Goal: Complete application form: Complete application form

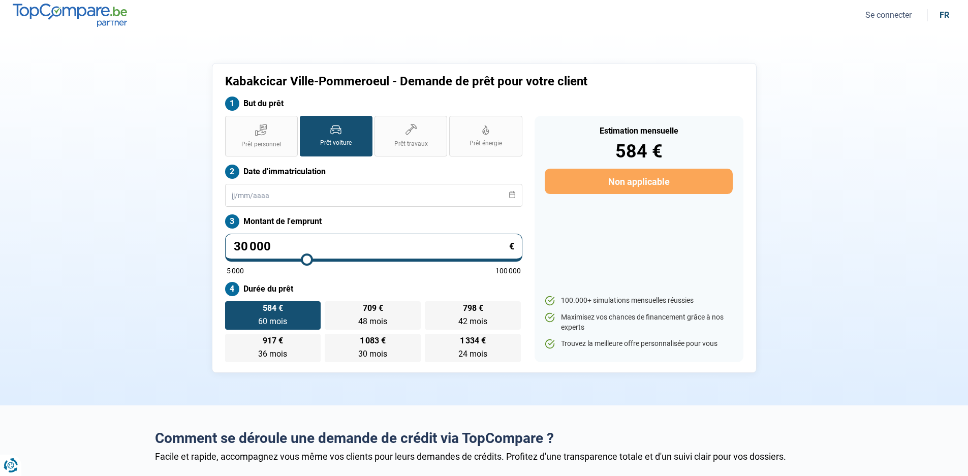
click at [903, 15] on button "Se connecter" at bounding box center [888, 15] width 52 height 11
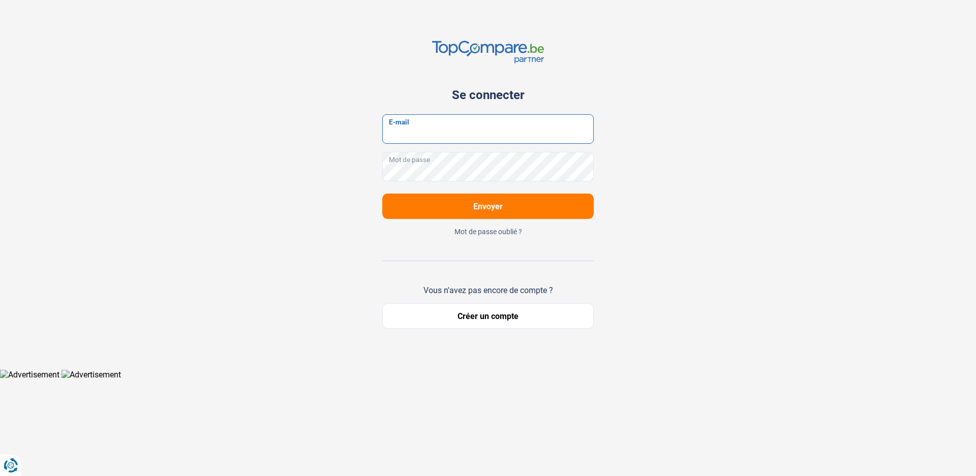
type input "[EMAIL_ADDRESS][DOMAIN_NAME]"
click at [487, 206] on span "Envoyer" at bounding box center [487, 207] width 29 height 10
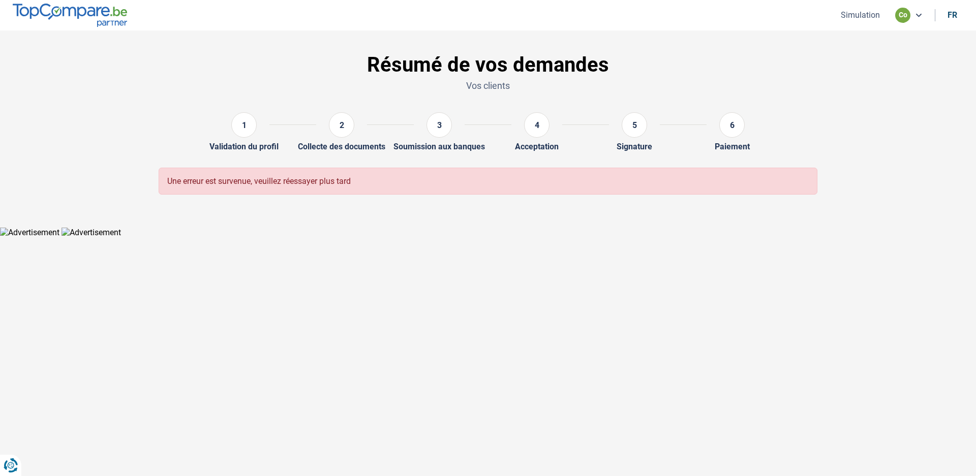
click at [867, 15] on button "Simulation" at bounding box center [860, 15] width 45 height 11
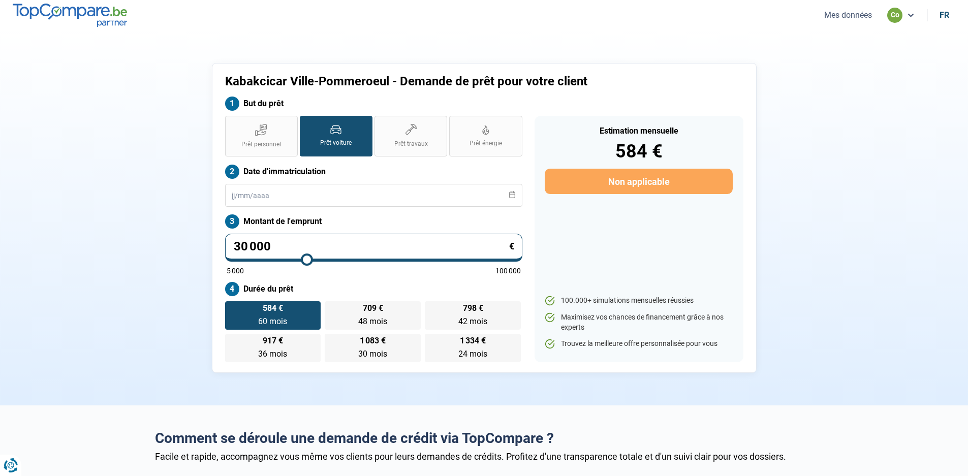
click at [335, 133] on icon at bounding box center [336, 130] width 10 height 8
click at [306, 122] on input "Prêt voiture" at bounding box center [303, 119] width 7 height 7
click at [307, 261] on input "range" at bounding box center [374, 260] width 294 height 2
drag, startPoint x: 270, startPoint y: 243, endPoint x: 208, endPoint y: 236, distance: 61.9
click at [263, 243] on input "30 000" at bounding box center [373, 248] width 297 height 28
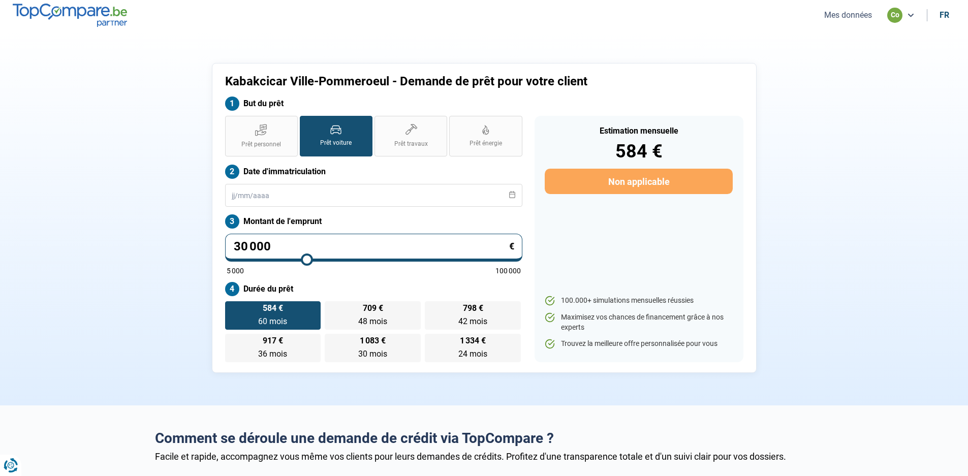
type input "3 000"
type input "5000"
type input "300"
type input "5000"
type input "30"
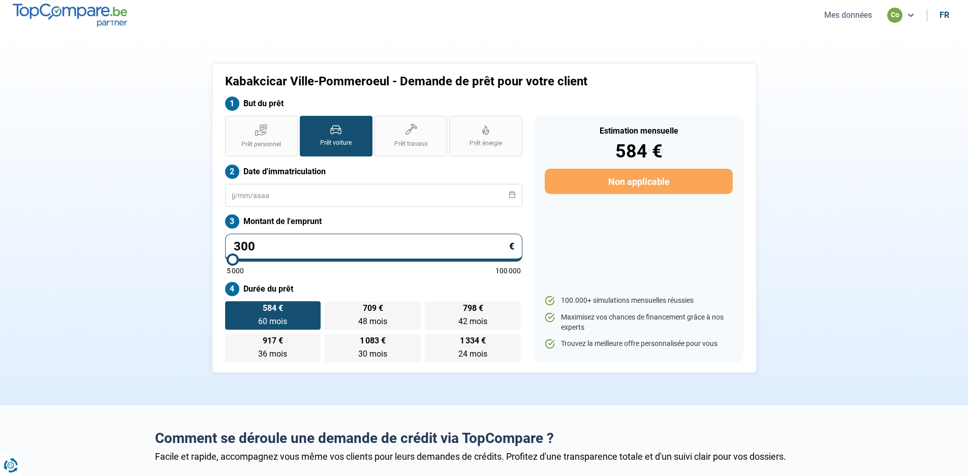
type input "5000"
type input "3"
type input "5000"
type input "0"
type input "5000"
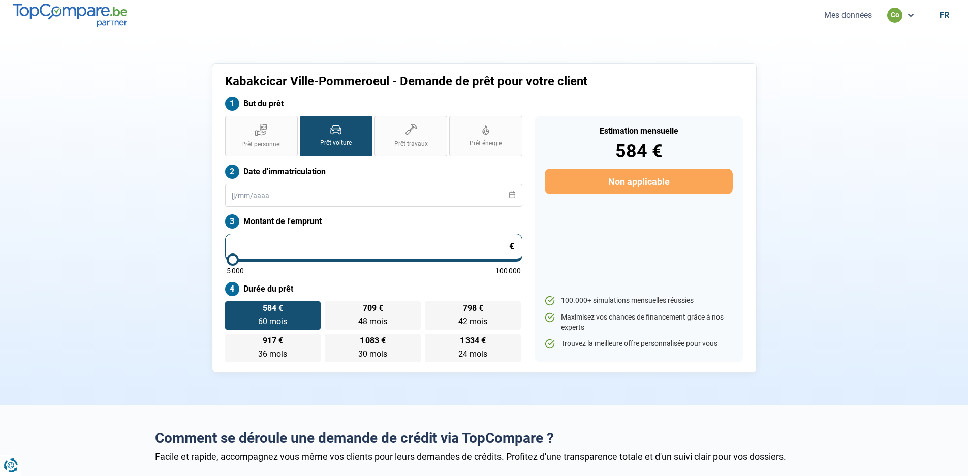
type input "1"
type input "5000"
type input "15"
type input "5000"
type input "159"
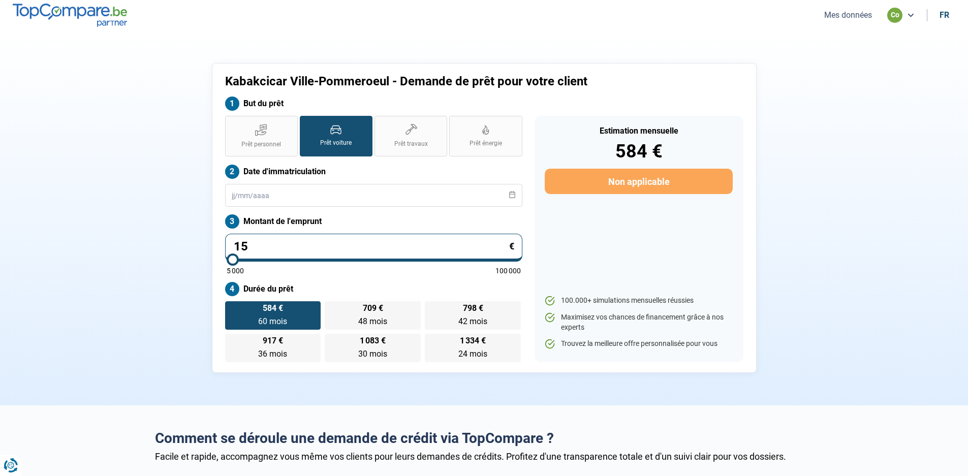
type input "5000"
type input "1 599"
type input "5000"
type input "15 990"
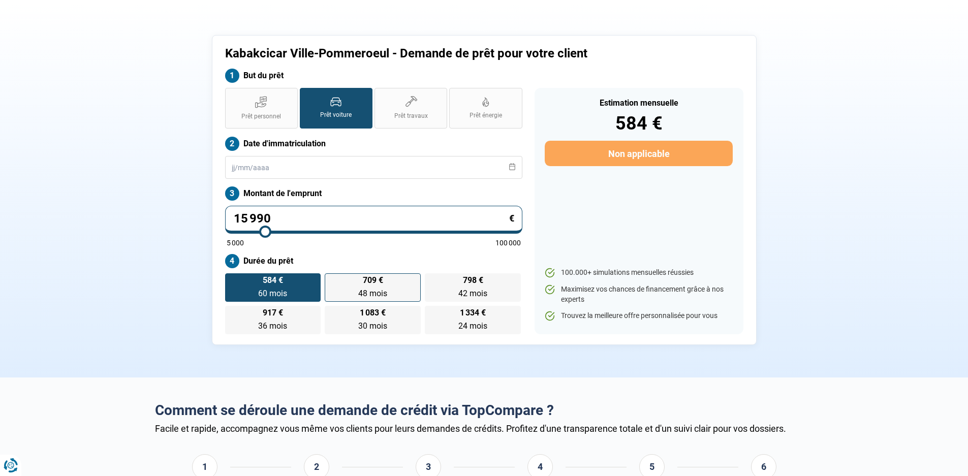
type input "16000"
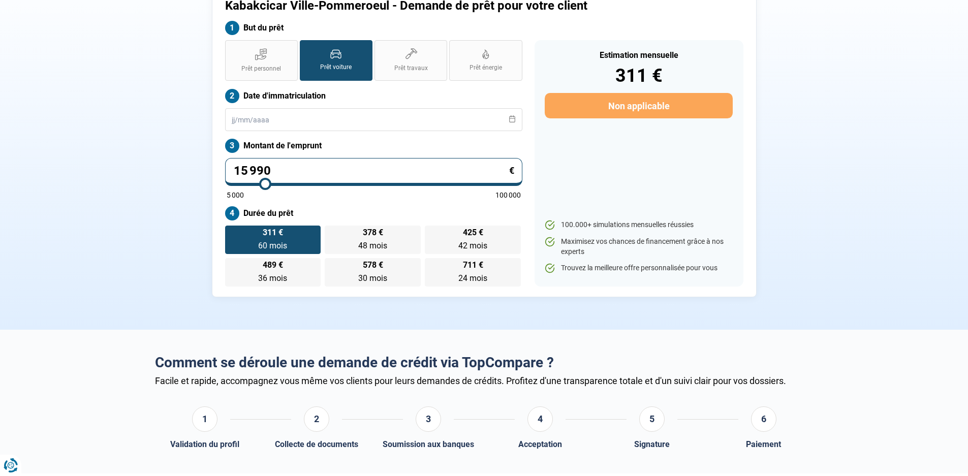
scroll to position [51, 0]
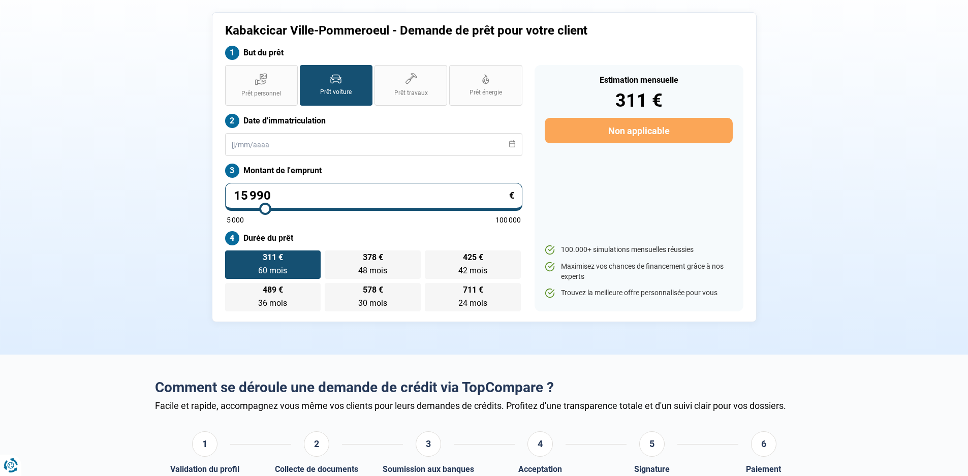
type input "15 990"
click at [271, 262] on label "311 € 60 mois 60 mois" at bounding box center [273, 265] width 96 height 28
click at [232, 257] on input "311 € 60 mois 60 mois" at bounding box center [228, 254] width 7 height 7
click at [271, 262] on label "311 € 60 mois 60 mois" at bounding box center [273, 265] width 96 height 28
click at [232, 257] on input "311 € 60 mois 60 mois" at bounding box center [228, 254] width 7 height 7
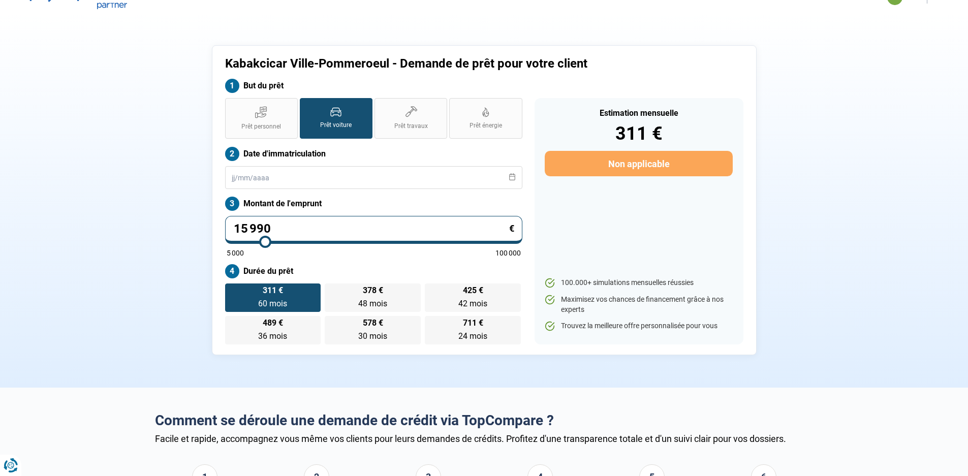
scroll to position [0, 0]
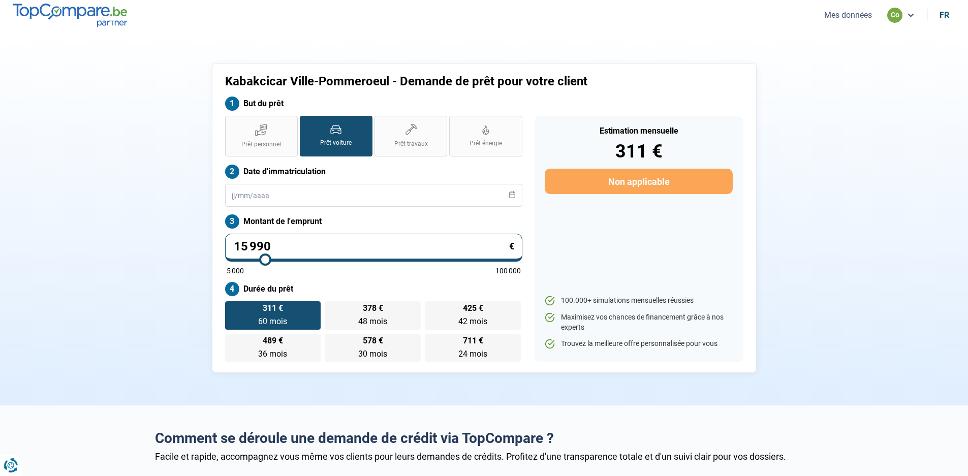
click at [849, 17] on button "Mes données" at bounding box center [848, 15] width 54 height 11
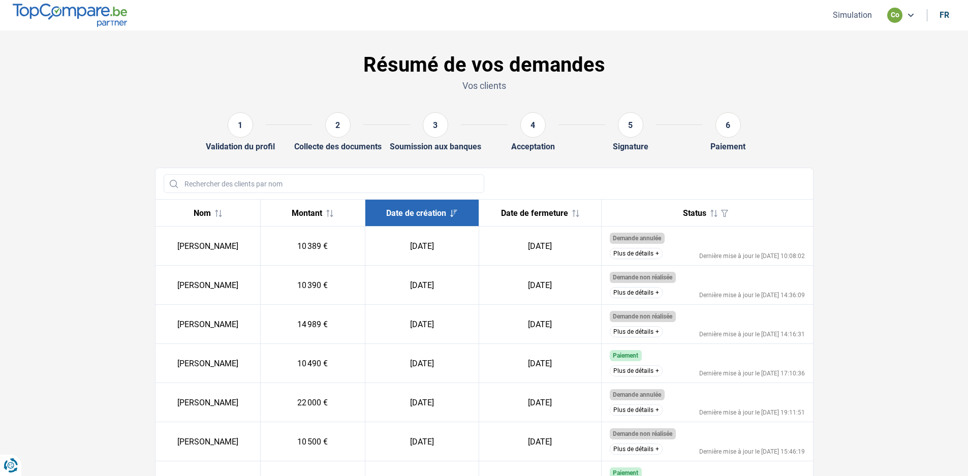
click at [852, 19] on button "Simulation" at bounding box center [852, 15] width 45 height 11
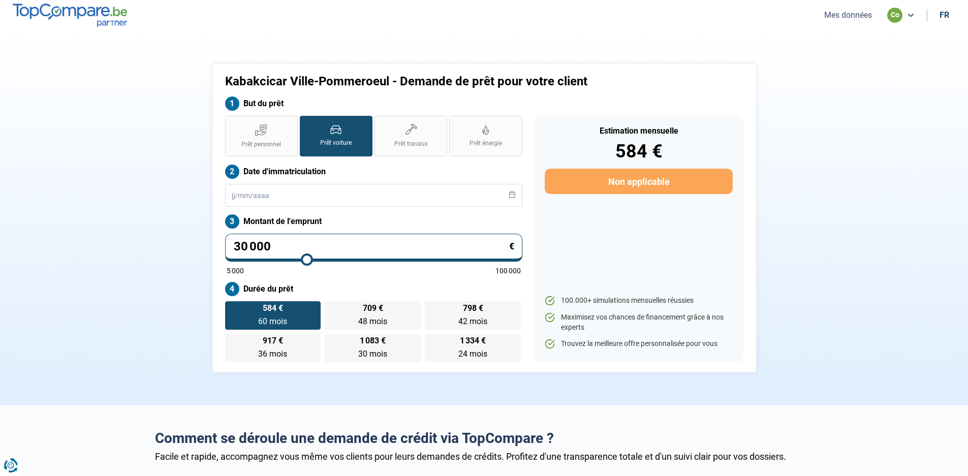
click at [146, 238] on section "Kabakcicar Ville-Pommeroeul - Demande de prêt pour votre client But du prêt Prê…" at bounding box center [484, 217] width 968 height 375
type input "1"
type input "5000"
type input "15"
type input "5000"
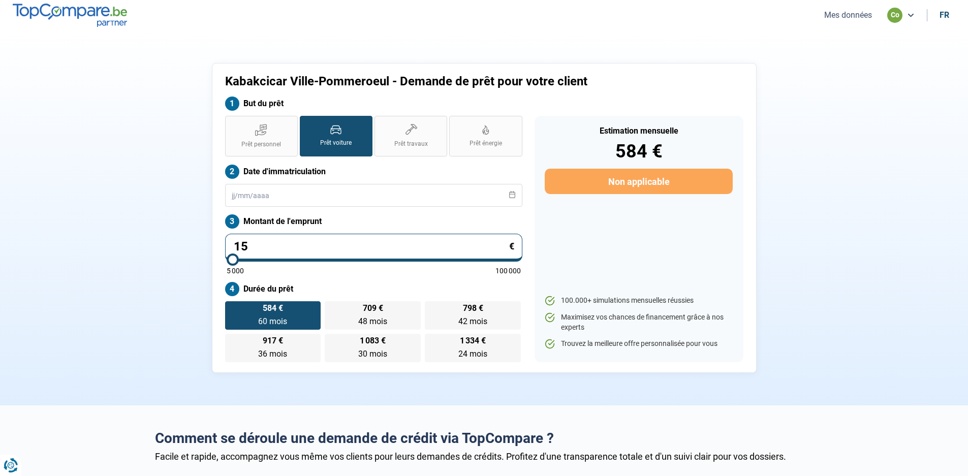
type input "159"
type input "5000"
type input "1 599"
type input "5000"
type input "15 990"
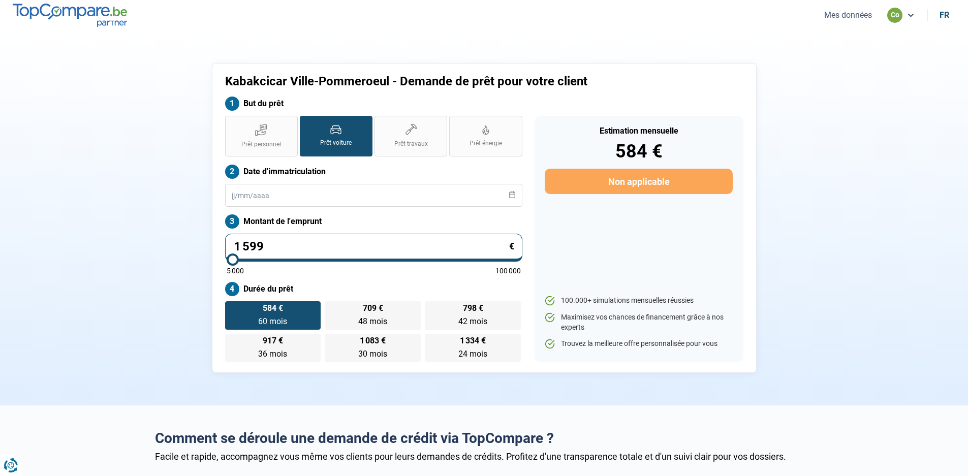
type input "16000"
type input "15 990"
type input "16000"
click at [282, 315] on label "584 € 60 mois 60 mois" at bounding box center [273, 315] width 96 height 28
click at [232, 308] on input "584 € 60 mois 60 mois" at bounding box center [228, 304] width 7 height 7
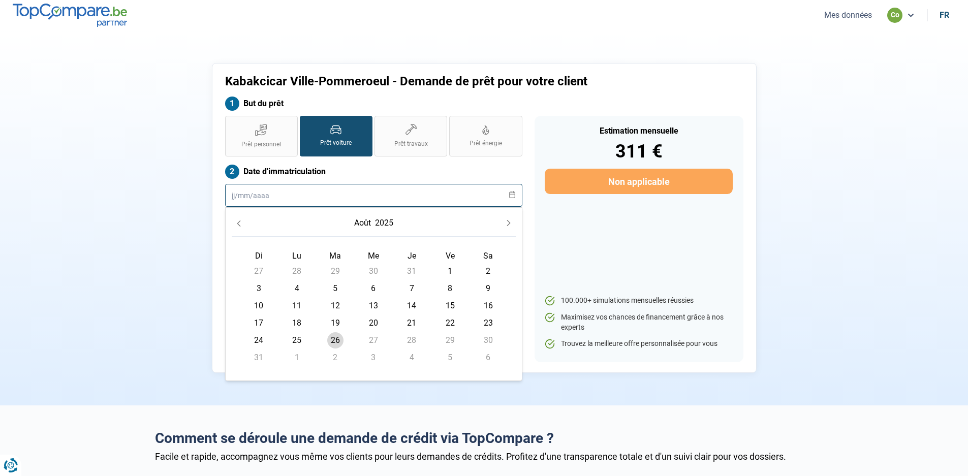
click at [276, 195] on input "text" at bounding box center [373, 195] width 297 height 23
type input "10012020"
click at [240, 222] on icon "Previous Month" at bounding box center [238, 223] width 7 height 7
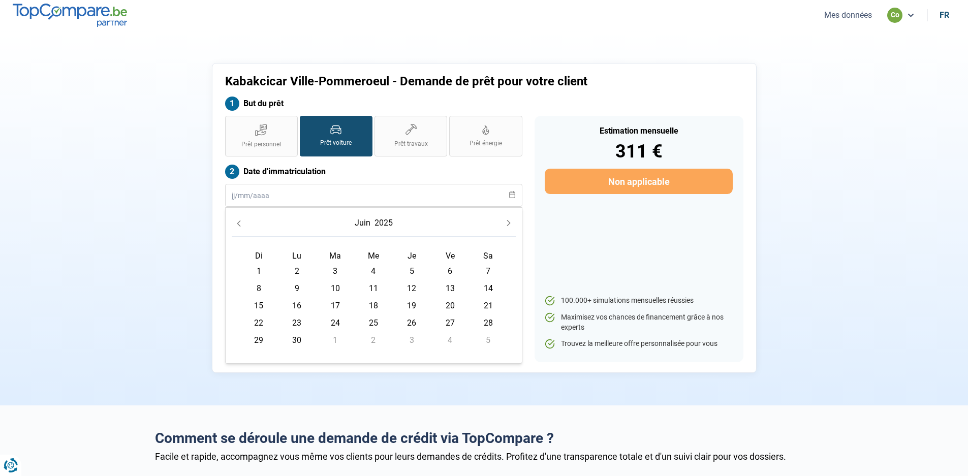
click at [240, 222] on icon "Previous Month" at bounding box center [238, 223] width 7 height 7
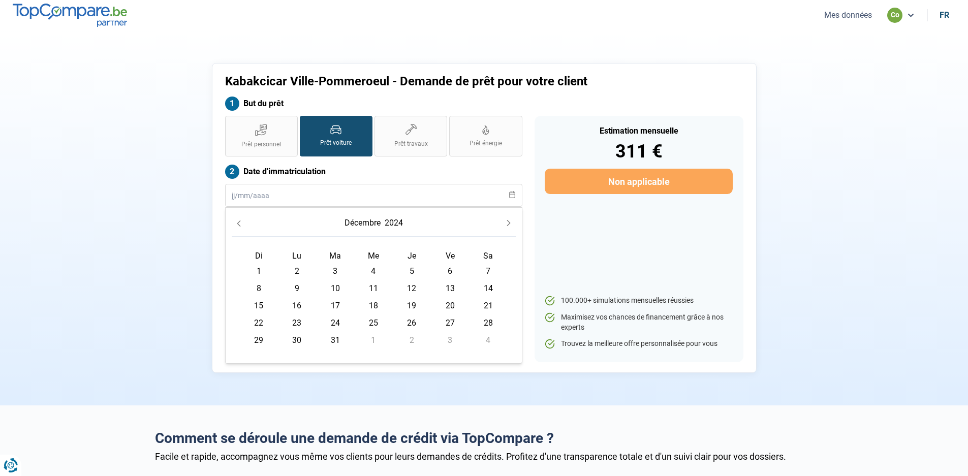
click at [240, 222] on icon "Previous Month" at bounding box center [238, 223] width 7 height 7
click at [244, 223] on button "Previous Month" at bounding box center [239, 223] width 14 height 14
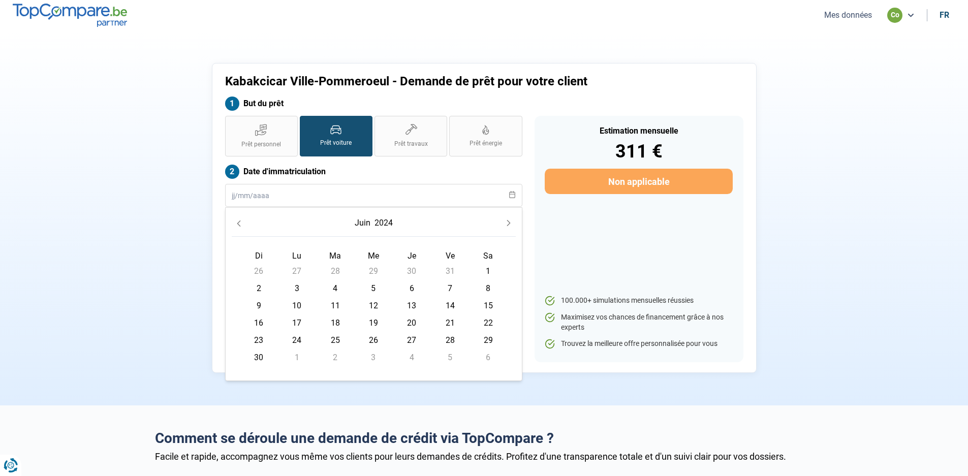
click at [244, 223] on button "Previous Month" at bounding box center [239, 223] width 14 height 14
click at [515, 194] on icon at bounding box center [512, 194] width 6 height 7
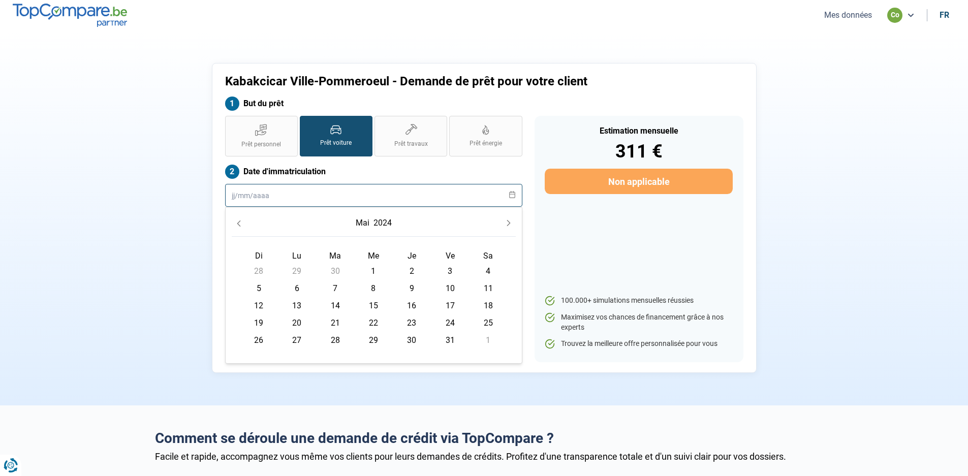
click at [301, 200] on input "text" at bounding box center [373, 195] width 297 height 23
type input "10012020"
click at [234, 223] on button "Previous Month" at bounding box center [239, 223] width 14 height 14
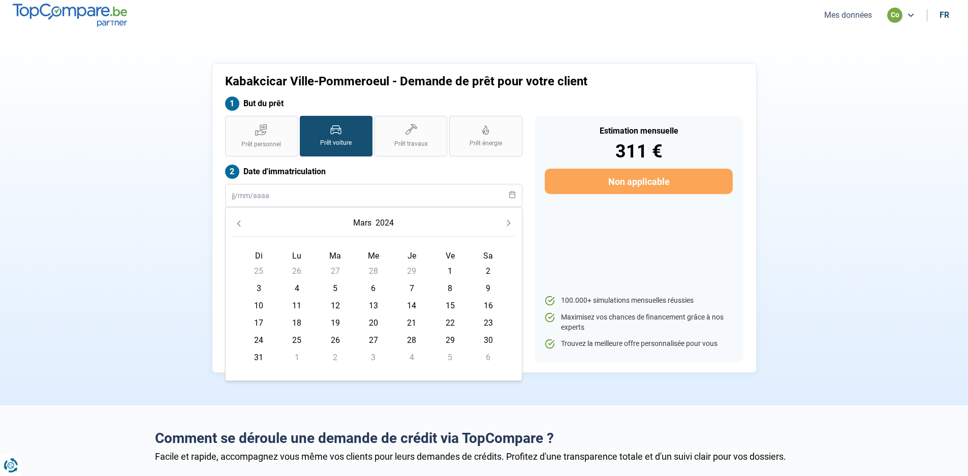
click at [234, 223] on button "Previous Month" at bounding box center [239, 223] width 14 height 14
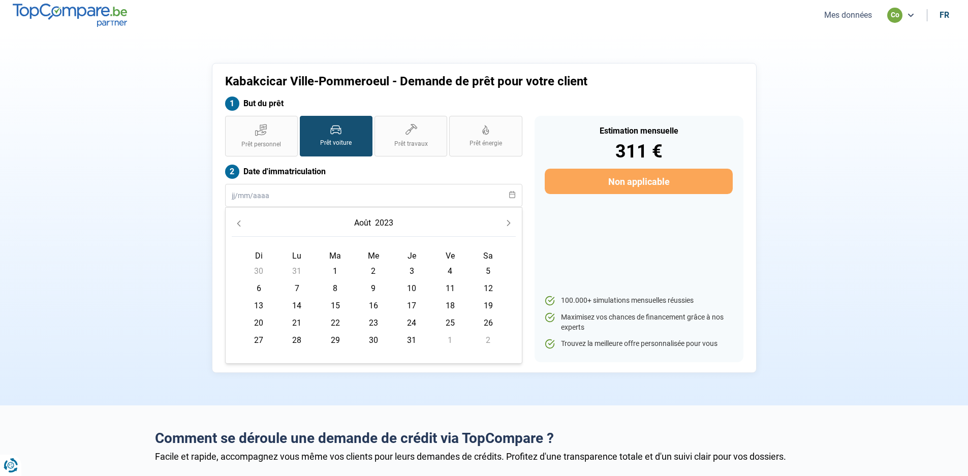
click at [237, 223] on icon "Previous Month" at bounding box center [238, 223] width 7 height 7
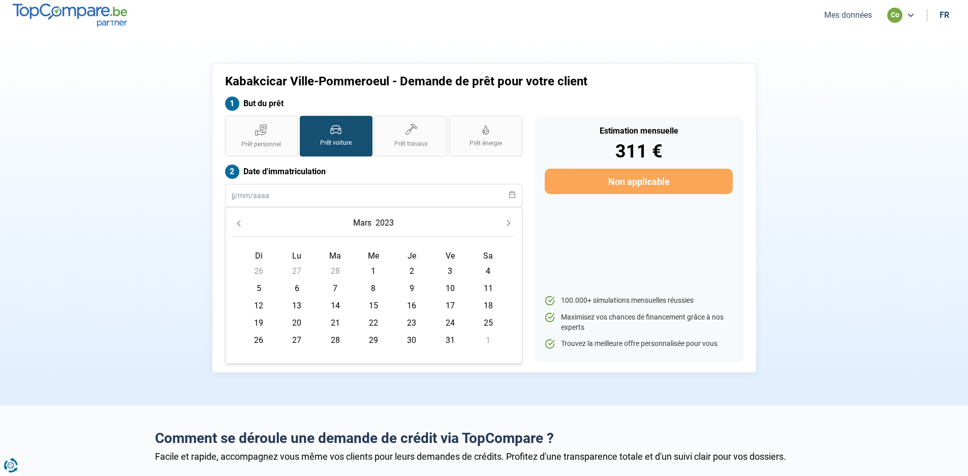
click at [237, 223] on icon "Previous Month" at bounding box center [238, 223] width 7 height 7
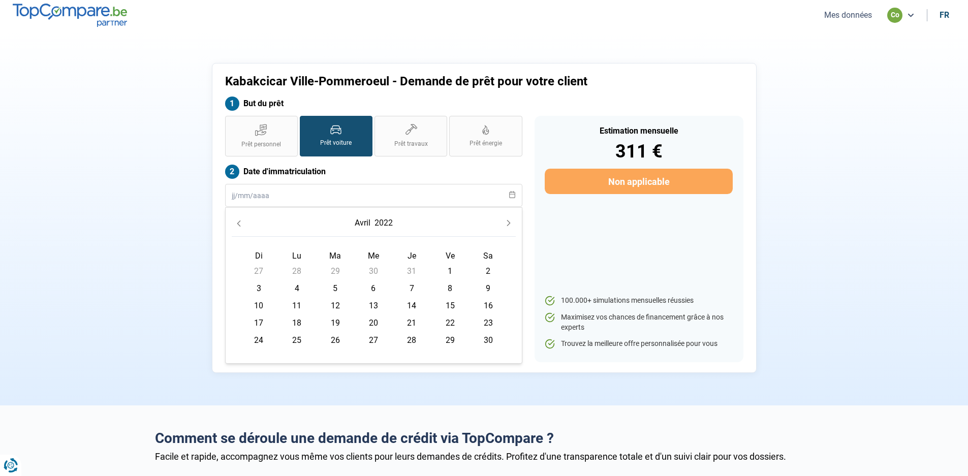
click at [237, 223] on icon "Previous Month" at bounding box center [238, 223] width 7 height 7
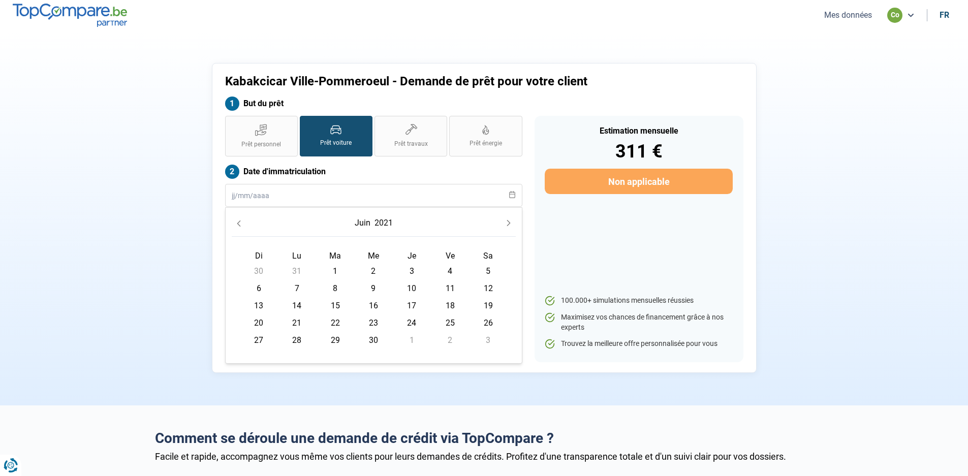
click at [237, 223] on icon "Previous Month" at bounding box center [238, 223] width 7 height 7
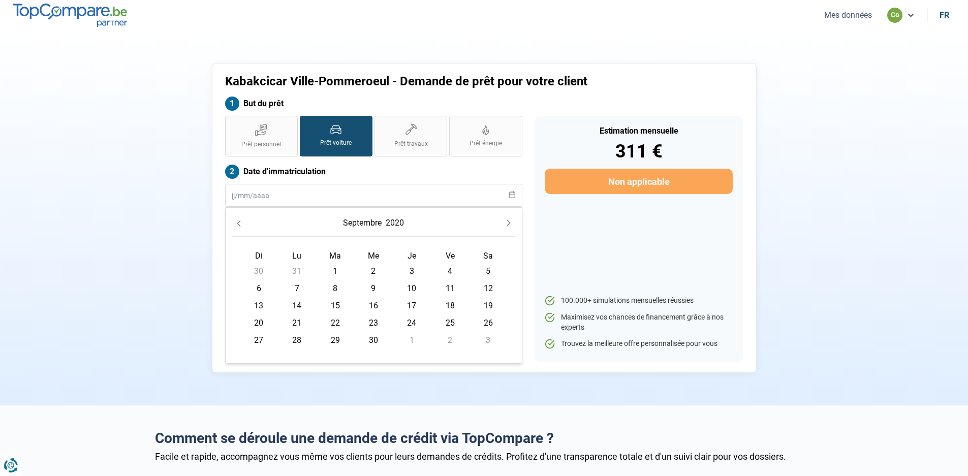
click at [237, 223] on icon "Previous Month" at bounding box center [238, 223] width 7 height 7
click at [238, 223] on icon "Previous Month" at bounding box center [239, 224] width 4 height 6
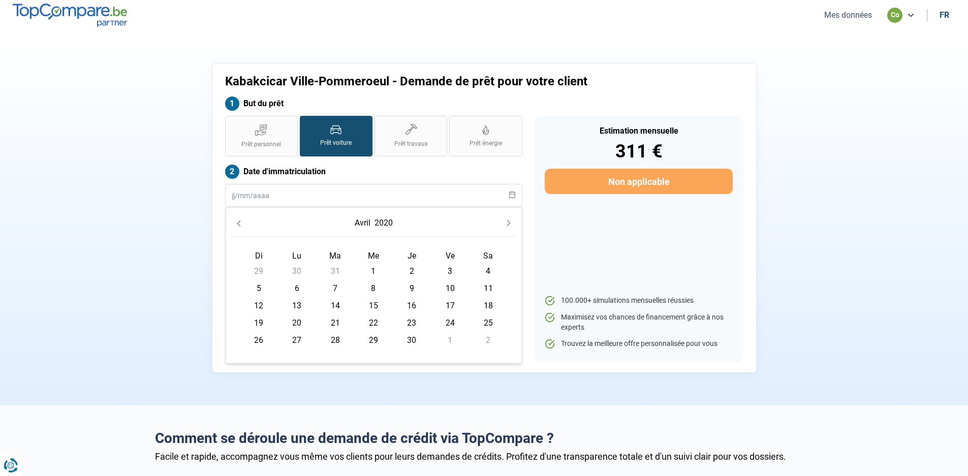
click at [507, 221] on icon "Next Month" at bounding box center [508, 223] width 7 height 7
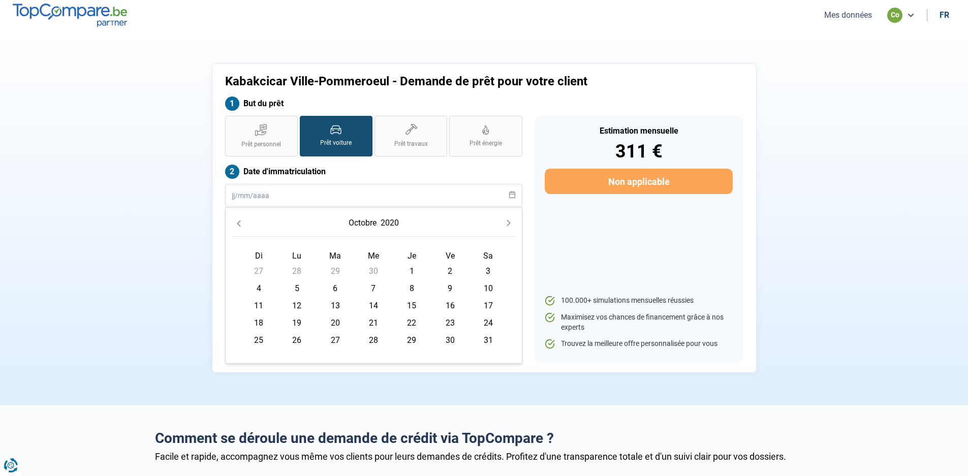
click at [491, 287] on span "10" at bounding box center [488, 289] width 16 height 16
type input "[DATE]"
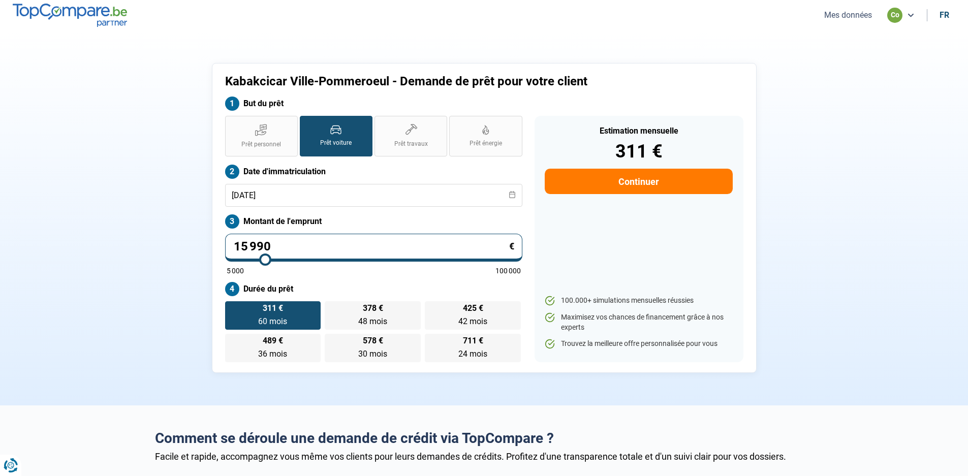
click at [641, 179] on button "Continuer" at bounding box center [639, 181] width 188 height 25
select select "32"
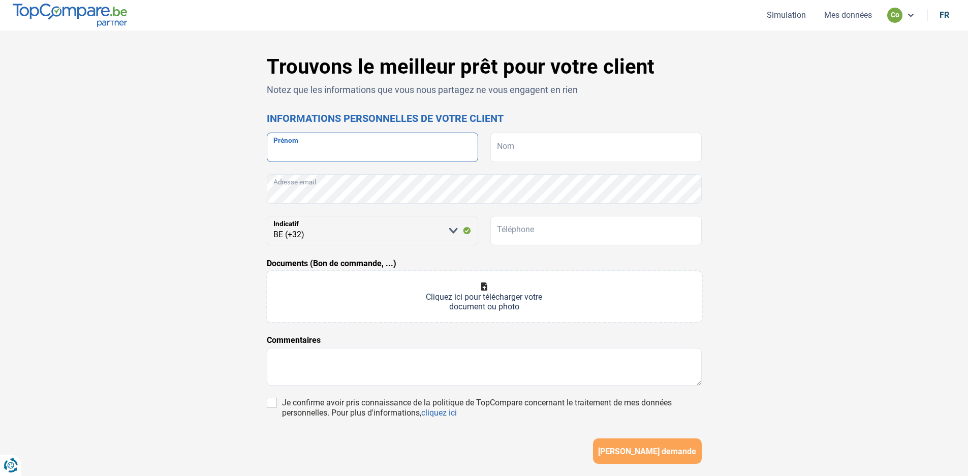
click at [307, 148] on input "Prénom" at bounding box center [372, 147] width 211 height 29
type input "Cambier"
click at [517, 139] on input "Nom" at bounding box center [595, 147] width 211 height 29
type input "[PERSON_NAME]"
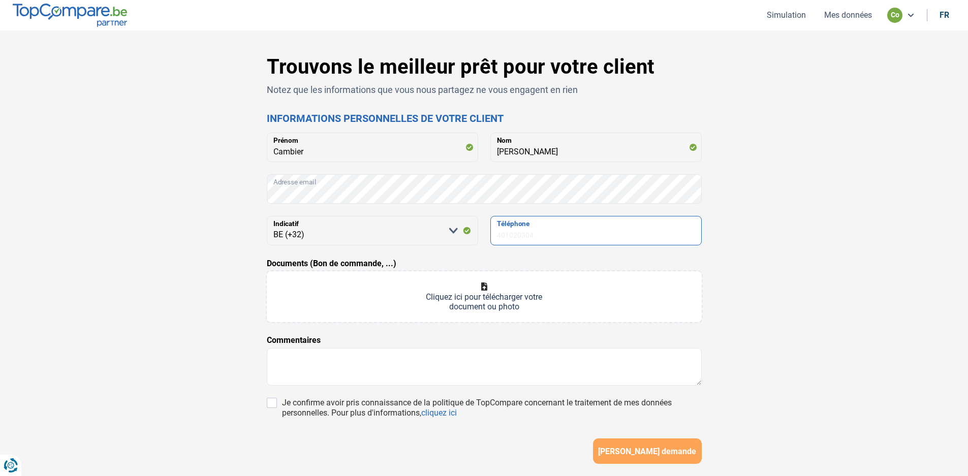
type input "456261392"
drag, startPoint x: 586, startPoint y: 236, endPoint x: 364, endPoint y: 236, distance: 222.1
click at [394, 236] on div "[PERSON_NAME] sélectionner une option BE (+32) LU (+352) Indicatif [PHONE_NUMBE…" at bounding box center [484, 230] width 435 height 29
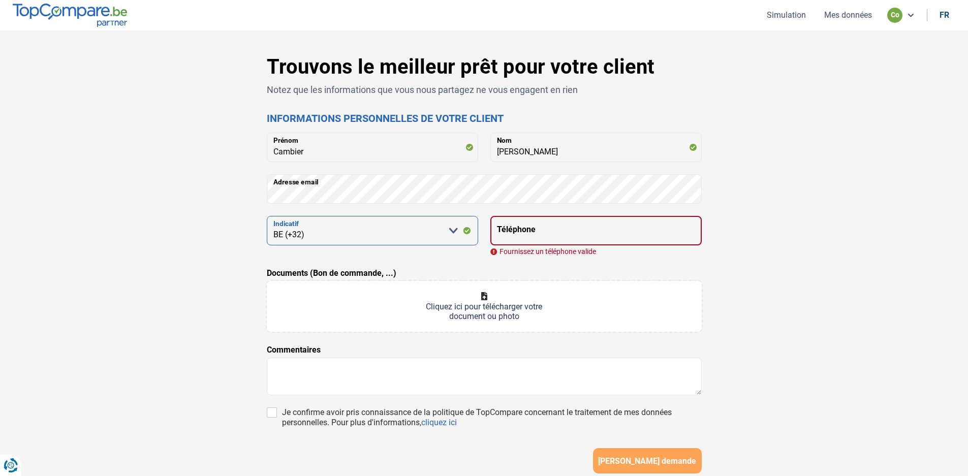
click at [330, 230] on select "[PERSON_NAME] sélectionner une option BE (+32) LU (+352)" at bounding box center [372, 230] width 211 height 29
click at [333, 230] on select "[PERSON_NAME] sélectionner une option BE (+32) LU (+352)" at bounding box center [372, 230] width 211 height 29
click at [322, 233] on select "[PERSON_NAME] sélectionner une option BE (+32) LU (+352)" at bounding box center [372, 230] width 211 height 29
click at [553, 227] on input "Téléphone" at bounding box center [595, 230] width 211 height 29
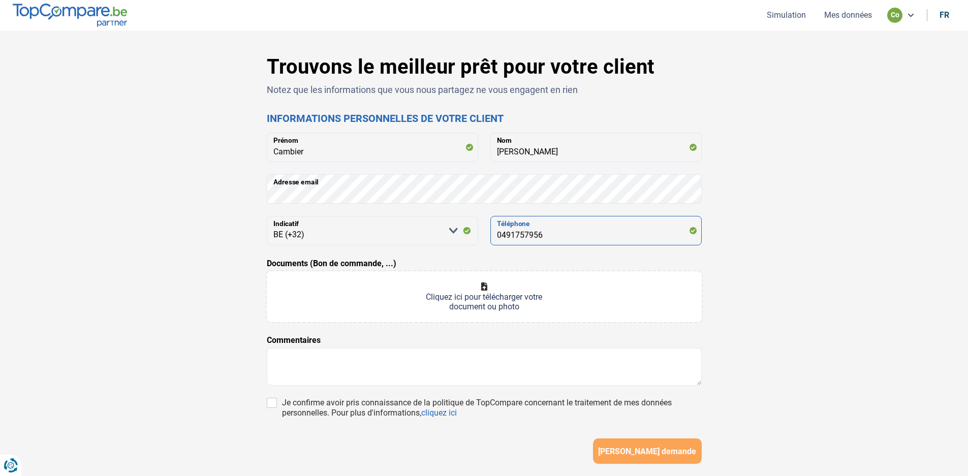
type input "0491757956"
click at [483, 287] on input "Documents (Bon de commande, ...)" at bounding box center [484, 296] width 435 height 51
type input "C:\fakepath\CCF_001660.pdf"
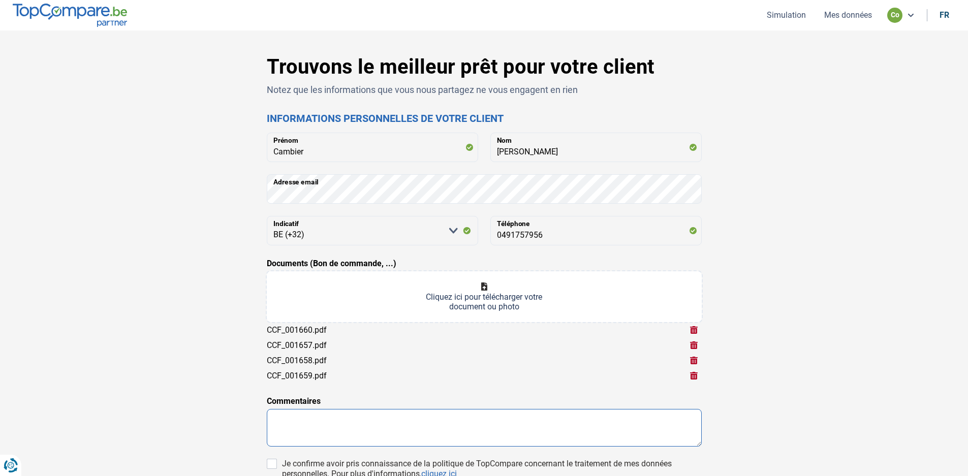
click at [296, 423] on textarea at bounding box center [484, 428] width 435 height 38
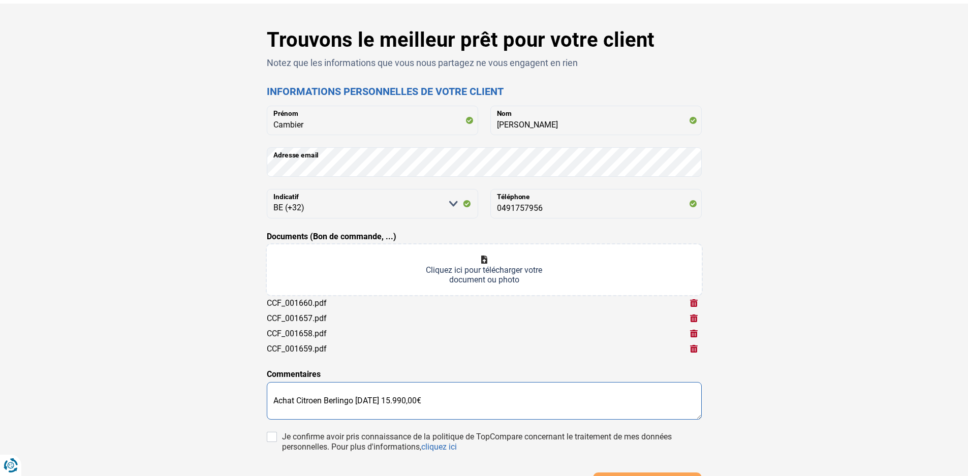
scroll to position [51, 0]
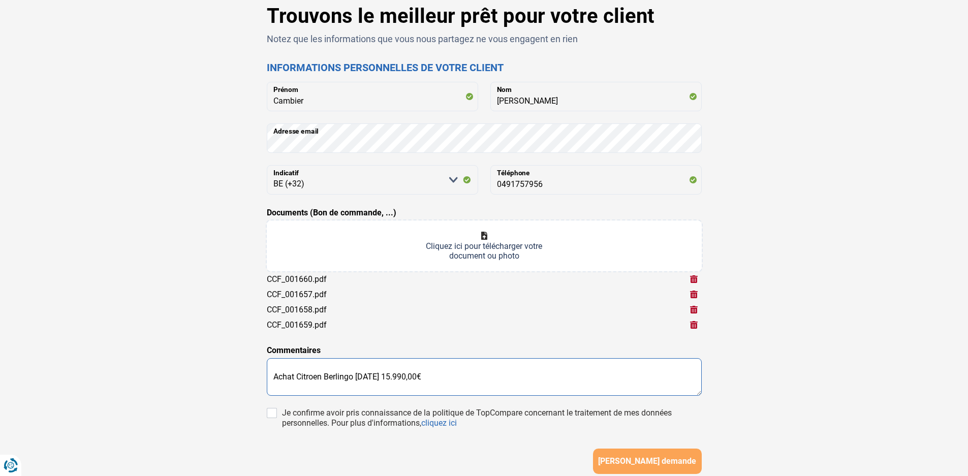
click at [452, 378] on textarea "Achat Citroen Berlingo [DATE] 15.990,00€" at bounding box center [484, 377] width 435 height 38
type textarea "Achat Citroen Berlingo [DATE] 15.990,00€"
click at [271, 412] on input "Je confirme avoir pris connaissance de la politique de TopCompare concernant le…" at bounding box center [272, 415] width 10 height 10
checkbox input "true"
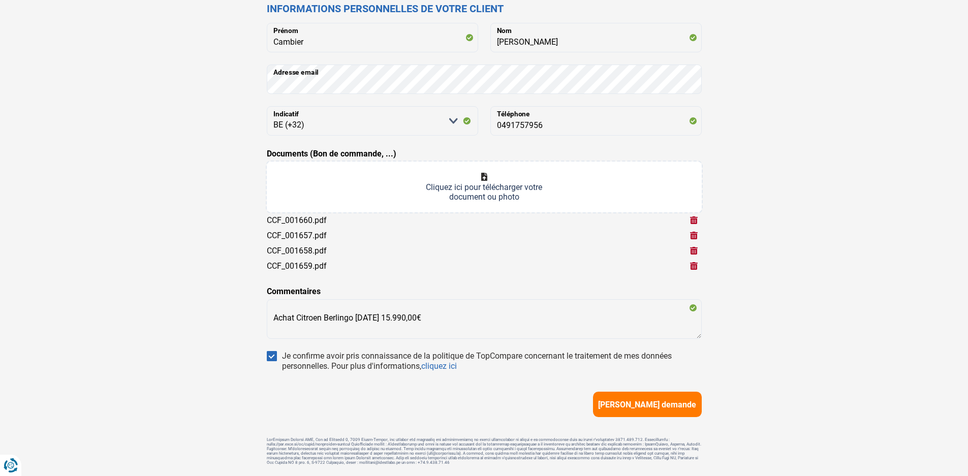
scroll to position [144, 0]
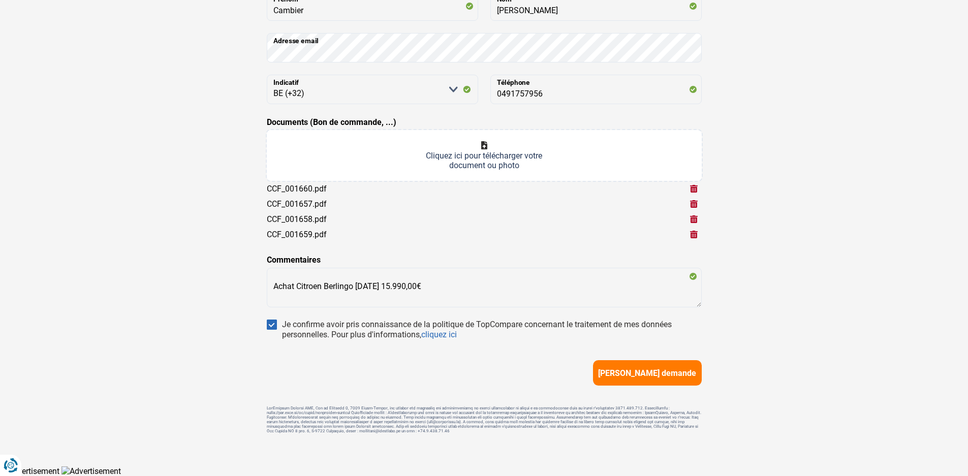
click at [647, 368] on span "[PERSON_NAME] demande" at bounding box center [647, 373] width 98 height 10
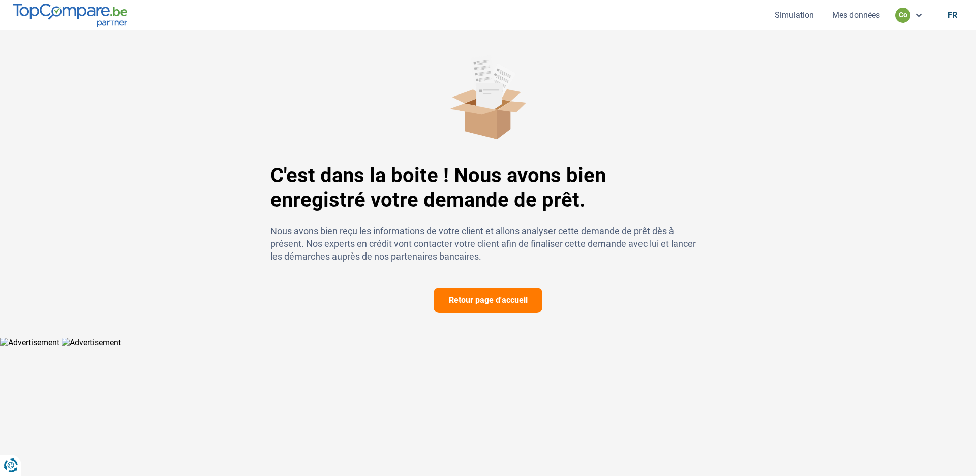
click at [920, 13] on icon at bounding box center [918, 15] width 8 height 8
click at [863, 14] on button "Mes données" at bounding box center [856, 15] width 54 height 11
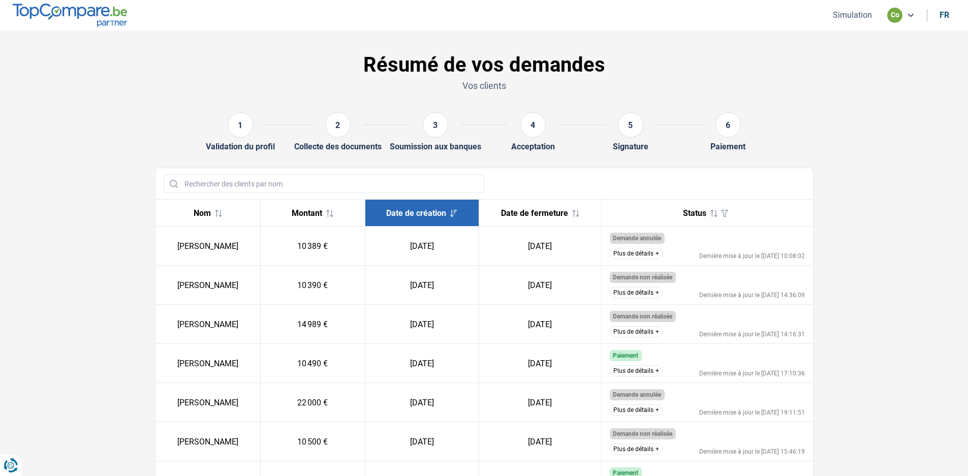
click at [859, 16] on button "Simulation" at bounding box center [852, 15] width 45 height 11
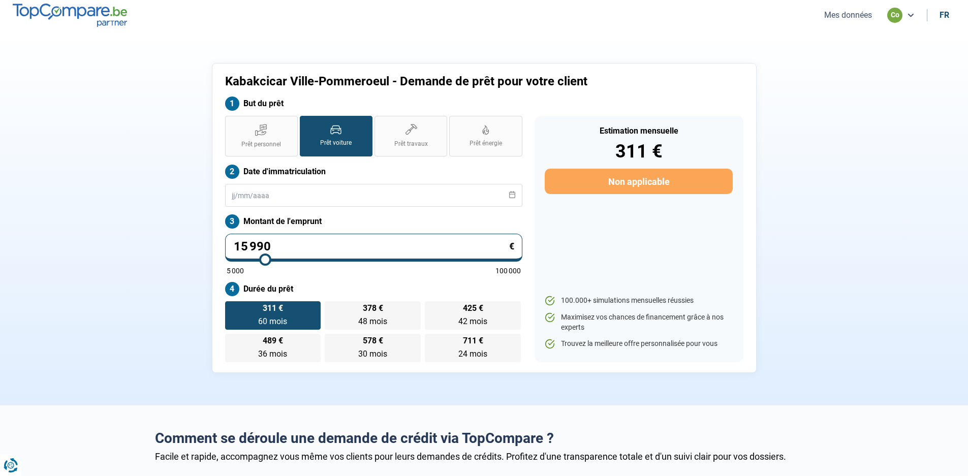
click at [913, 15] on icon at bounding box center [911, 15] width 8 height 8
click at [851, 14] on button "Mes données" at bounding box center [848, 15] width 54 height 11
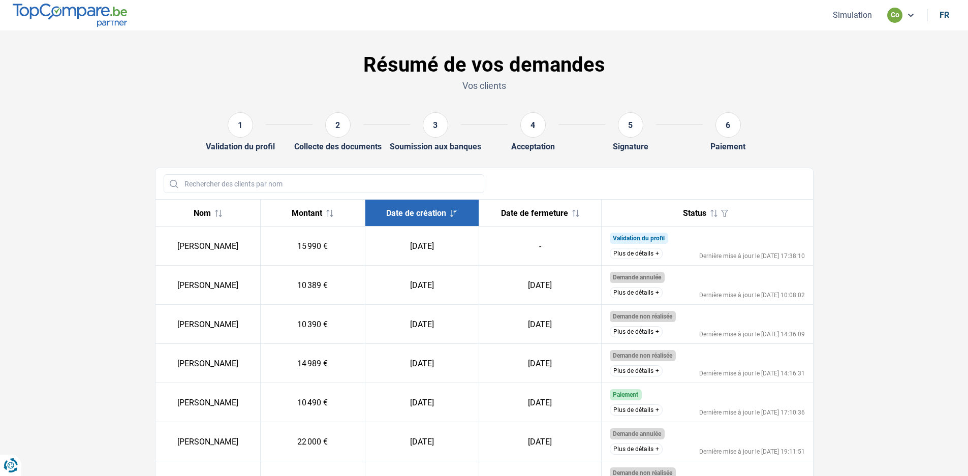
click at [657, 253] on button "Plus de détails" at bounding box center [636, 253] width 53 height 11
